Goal: Task Accomplishment & Management: Use online tool/utility

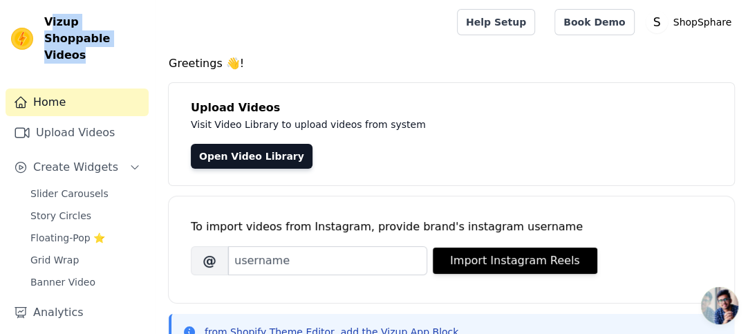
drag, startPoint x: 53, startPoint y: 29, endPoint x: 80, endPoint y: 49, distance: 34.2
click at [80, 49] on div "Vizup Shoppable Videos Home Upload Videos Create Widgets Slider Carousels Story…" at bounding box center [77, 167] width 155 height 334
click at [91, 44] on span "Vizup Shoppable Videos" at bounding box center [93, 39] width 99 height 50
drag, startPoint x: 77, startPoint y: 41, endPoint x: 29, endPoint y: 21, distance: 52.1
click at [29, 21] on div "Vizup Shoppable Videos" at bounding box center [77, 39] width 154 height 50
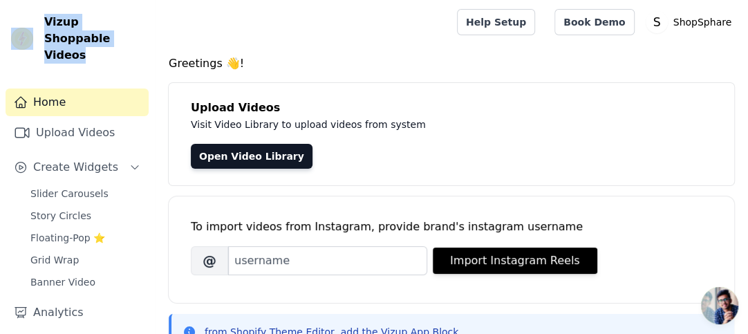
copy div "Vizup Shoppable Videos"
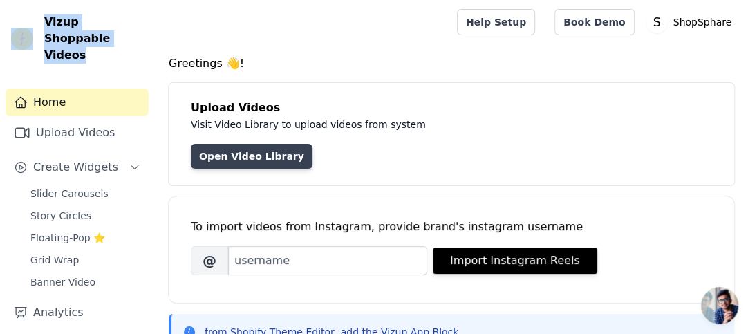
click at [255, 154] on link "Open Video Library" at bounding box center [252, 156] width 122 height 25
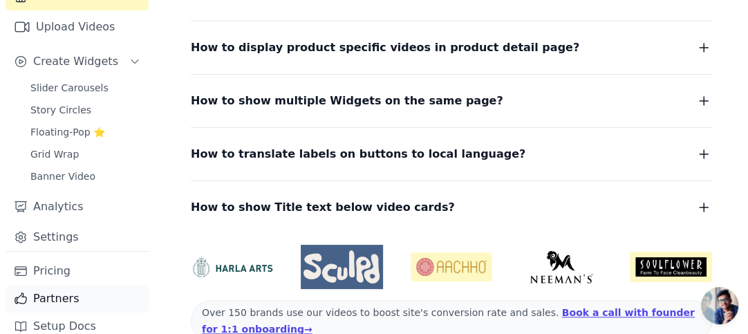
scroll to position [457, 0]
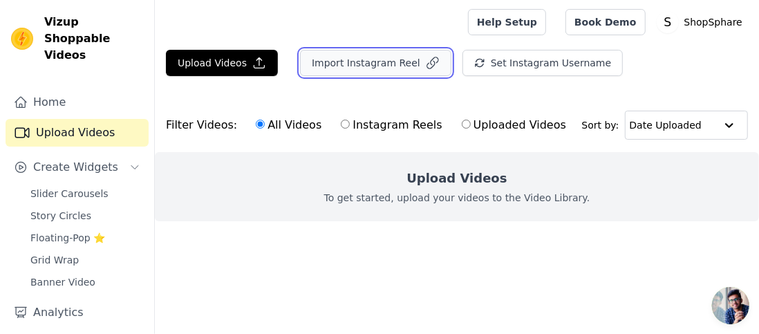
click at [387, 59] on button "Import Instagram Reel" at bounding box center [375, 63] width 151 height 26
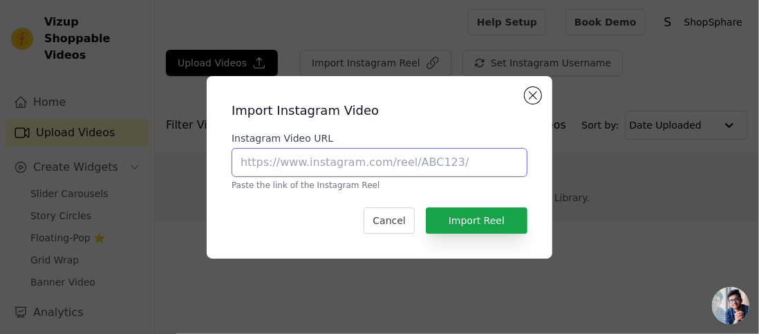
click at [422, 163] on input "Instagram Video URL" at bounding box center [380, 162] width 296 height 29
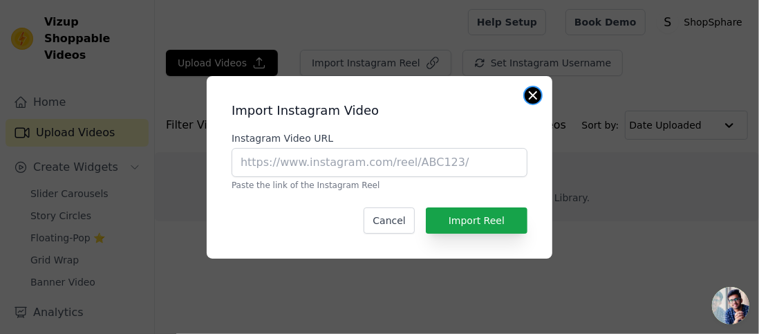
click at [528, 96] on button "Close modal" at bounding box center [533, 95] width 17 height 17
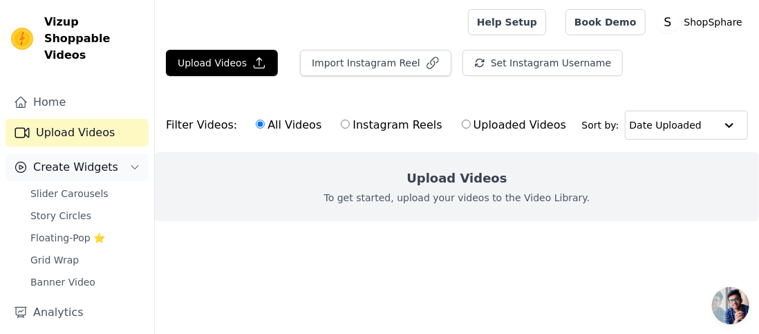
click at [93, 159] on span "Create Widgets" at bounding box center [75, 167] width 85 height 17
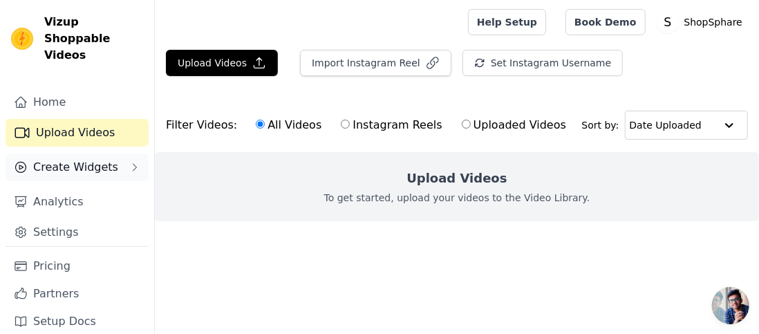
click at [93, 159] on span "Create Widgets" at bounding box center [75, 167] width 85 height 17
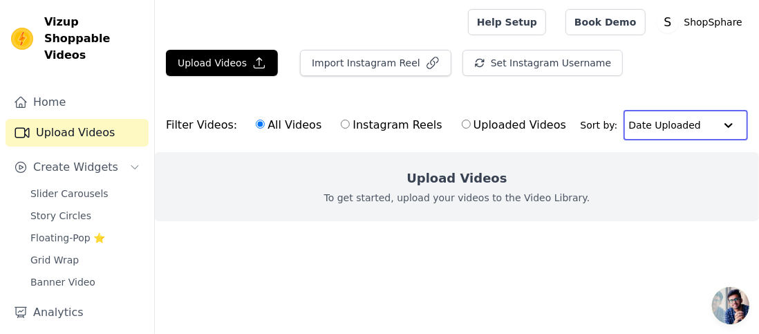
click at [670, 123] on input "text" at bounding box center [672, 125] width 86 height 28
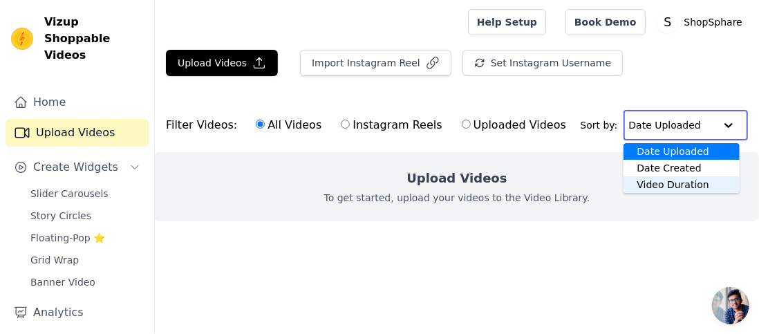
click at [640, 237] on ul at bounding box center [457, 232] width 605 height 22
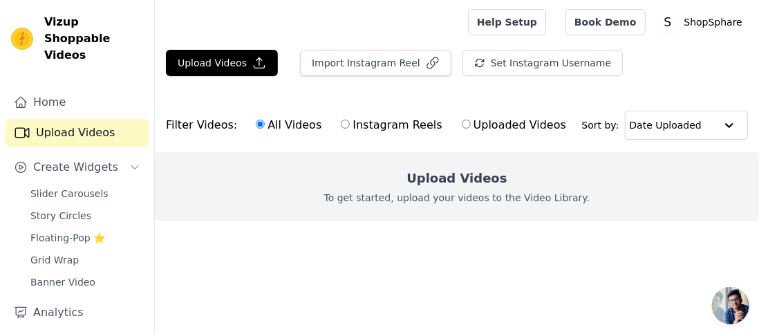
click at [464, 125] on label "Uploaded Videos" at bounding box center [514, 125] width 106 height 18
click at [464, 125] on input "Uploaded Videos" at bounding box center [466, 124] width 9 height 9
radio input "true"
click at [388, 127] on label "Instagram Reels" at bounding box center [391, 125] width 102 height 18
click at [350, 127] on input "Instagram Reels" at bounding box center [345, 124] width 9 height 9
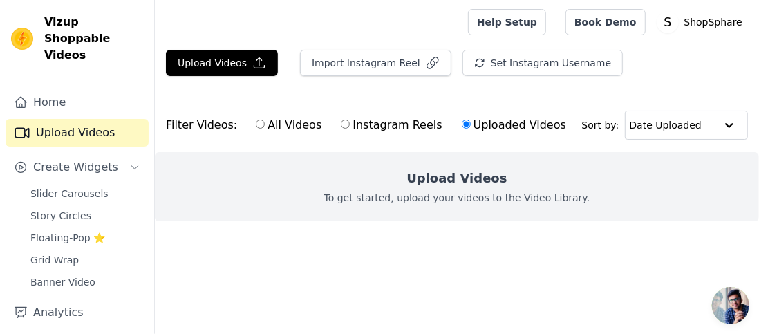
radio input "true"
click at [255, 118] on label "All Videos" at bounding box center [288, 125] width 67 height 18
click at [256, 120] on input "All Videos" at bounding box center [260, 124] width 9 height 9
radio input "true"
click at [599, 21] on link "Book Demo" at bounding box center [606, 22] width 80 height 26
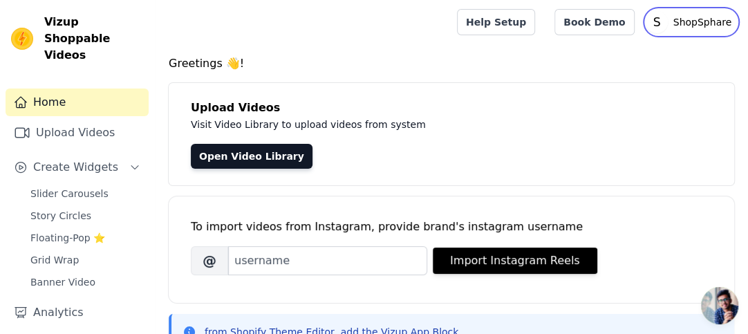
click at [706, 23] on p "ShopSphare" at bounding box center [703, 22] width 70 height 25
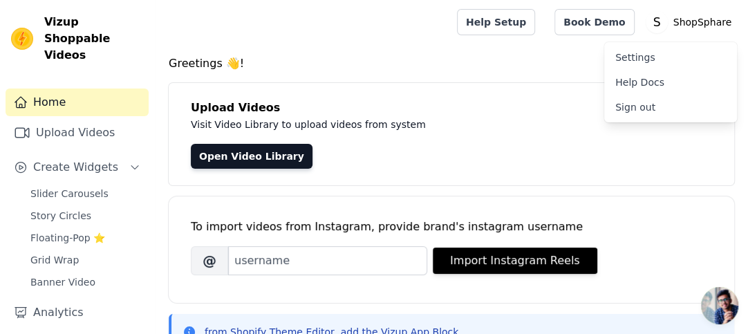
click at [652, 60] on link "Settings" at bounding box center [671, 57] width 133 height 25
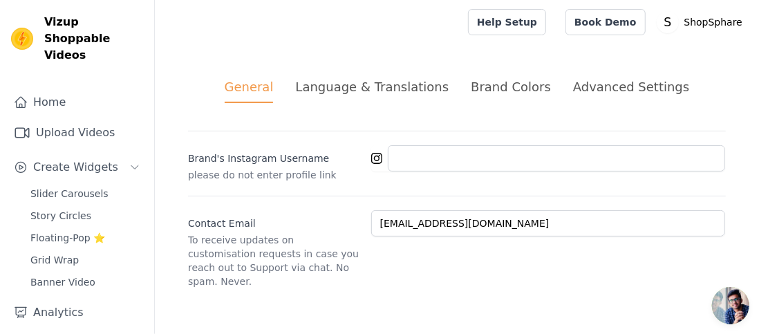
click at [741, 294] on span "Open chat" at bounding box center [730, 305] width 37 height 37
click at [686, 18] on p "ShopSphare" at bounding box center [714, 22] width 70 height 25
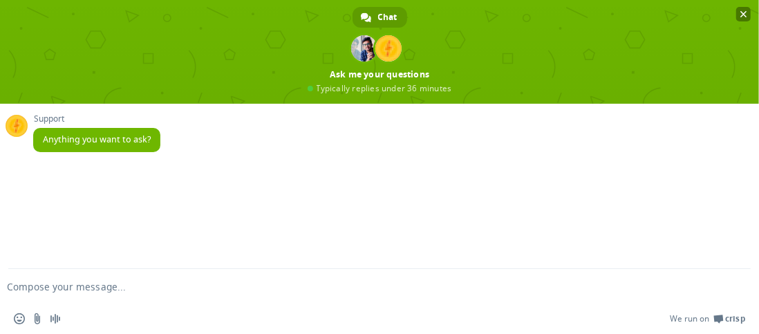
click at [744, 12] on span "Close chat" at bounding box center [744, 14] width 7 height 7
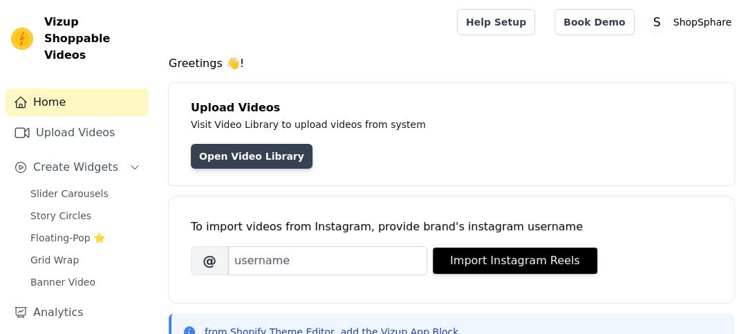
click at [259, 159] on link "Open Video Library" at bounding box center [252, 156] width 122 height 25
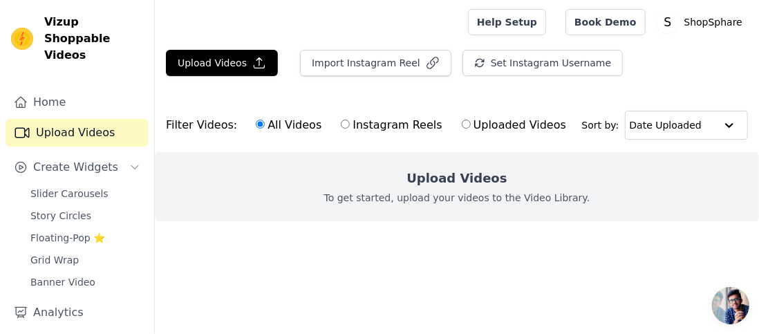
click at [485, 199] on p "To get started, upload your videos to the Video Library." at bounding box center [457, 198] width 266 height 14
click at [474, 183] on h2 "Upload Videos" at bounding box center [457, 178] width 100 height 19
click at [93, 159] on span "Create Widgets" at bounding box center [75, 167] width 85 height 17
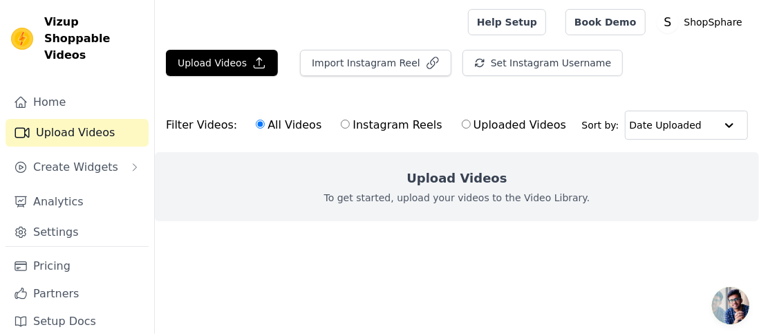
click at [112, 119] on link "Upload Videos" at bounding box center [77, 133] width 143 height 28
click at [122, 154] on button "Create Widgets" at bounding box center [77, 168] width 143 height 28
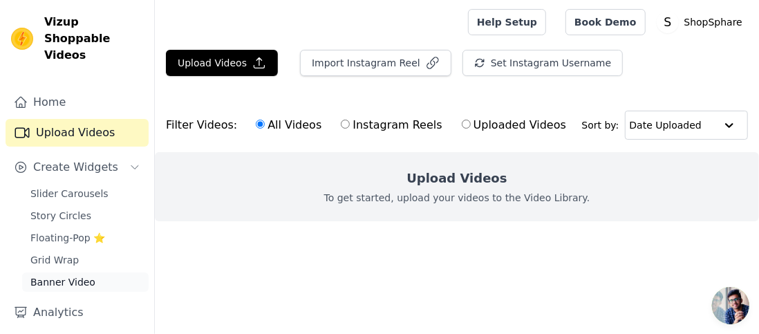
click at [91, 273] on link "Banner Video" at bounding box center [85, 282] width 127 height 19
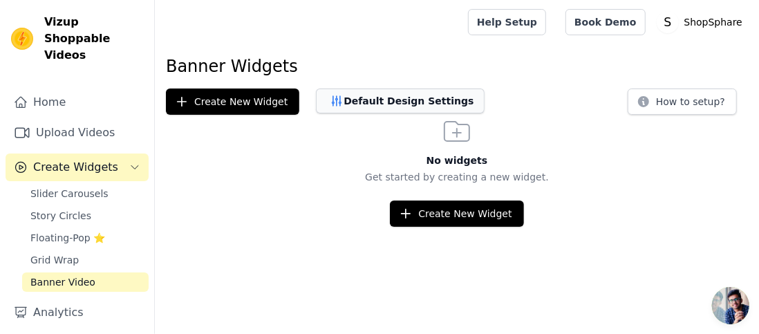
click at [402, 104] on button "Default Design Settings" at bounding box center [400, 101] width 169 height 25
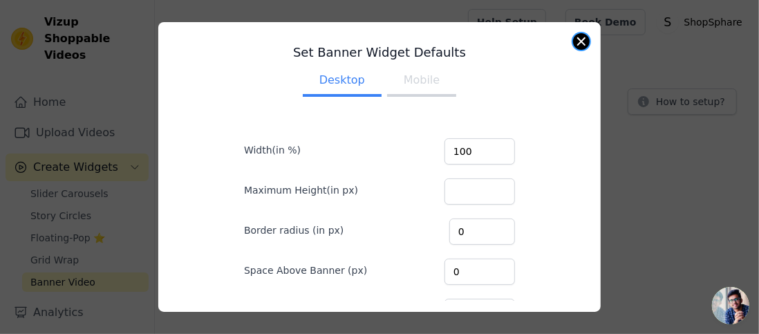
click at [578, 39] on button "Close modal" at bounding box center [581, 41] width 17 height 17
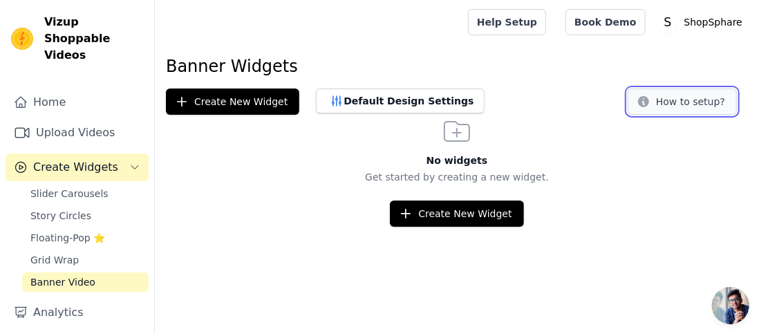
click at [700, 98] on button "How to setup?" at bounding box center [682, 102] width 109 height 26
